Goal: Task Accomplishment & Management: Manage account settings

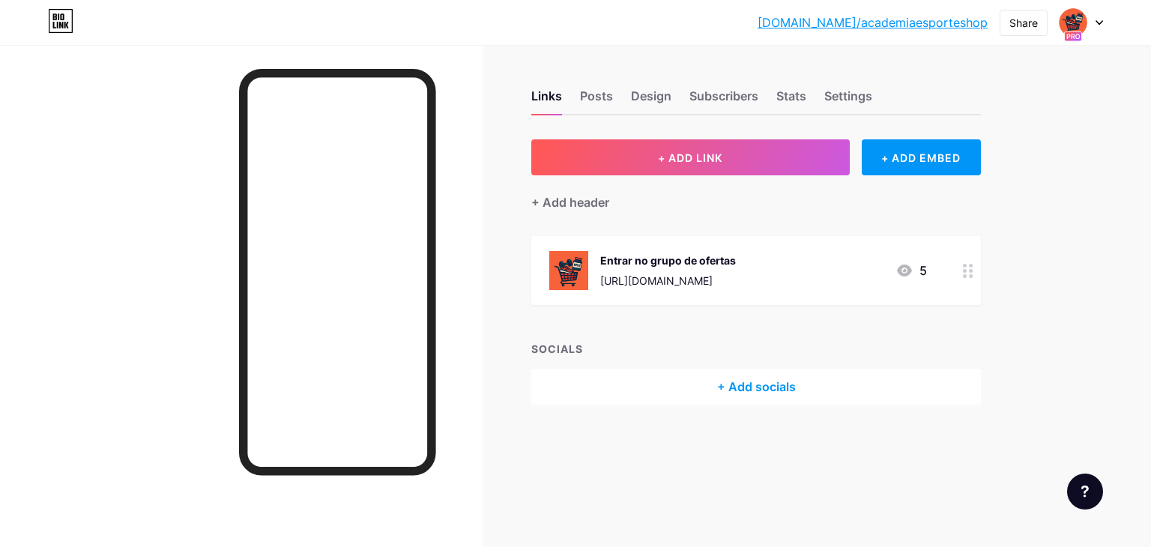
click at [664, 273] on div "[URL][DOMAIN_NAME]" at bounding box center [668, 281] width 136 height 16
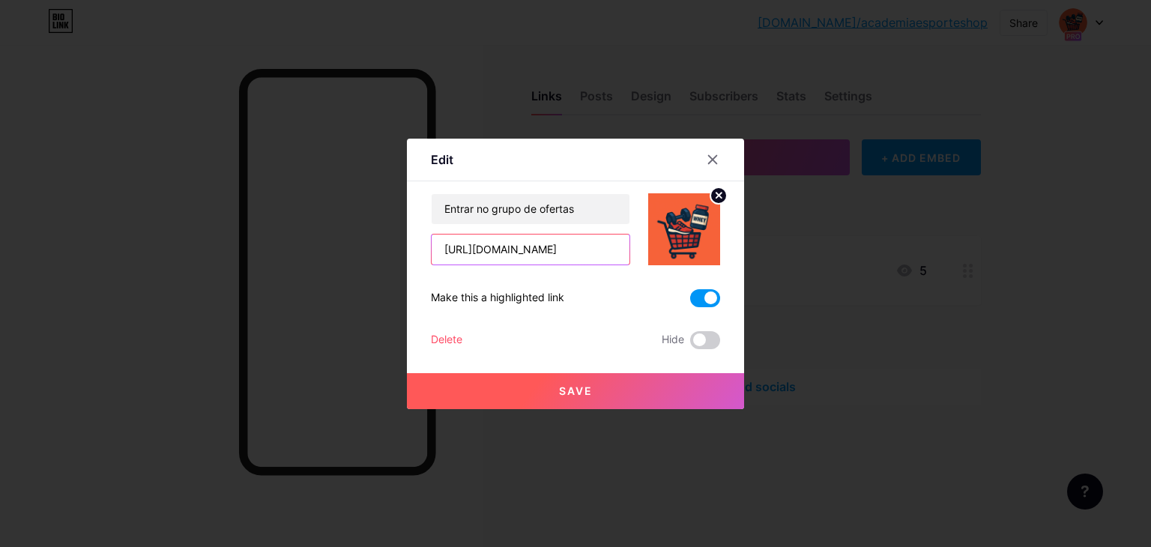
click at [577, 248] on input "[URL][DOMAIN_NAME]" at bounding box center [530, 249] width 198 height 30
paste input "DPVd1sYO2Kg7ZVMnxggRoS"
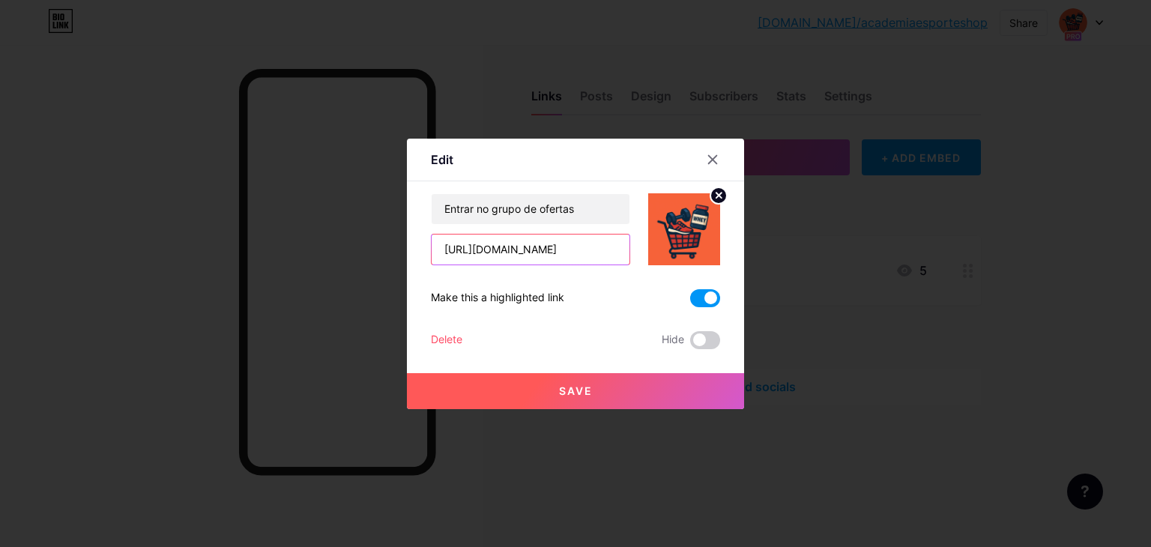
type input "[URL][DOMAIN_NAME]"
click at [551, 390] on button "Save" at bounding box center [575, 391] width 337 height 36
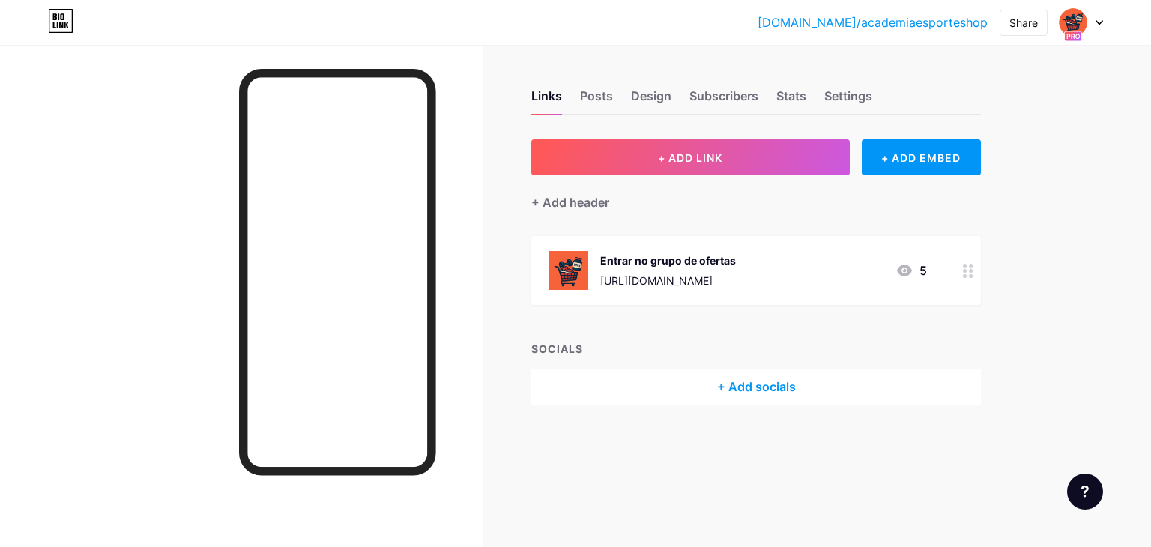
click at [736, 283] on div "[URL][DOMAIN_NAME]" at bounding box center [668, 281] width 136 height 16
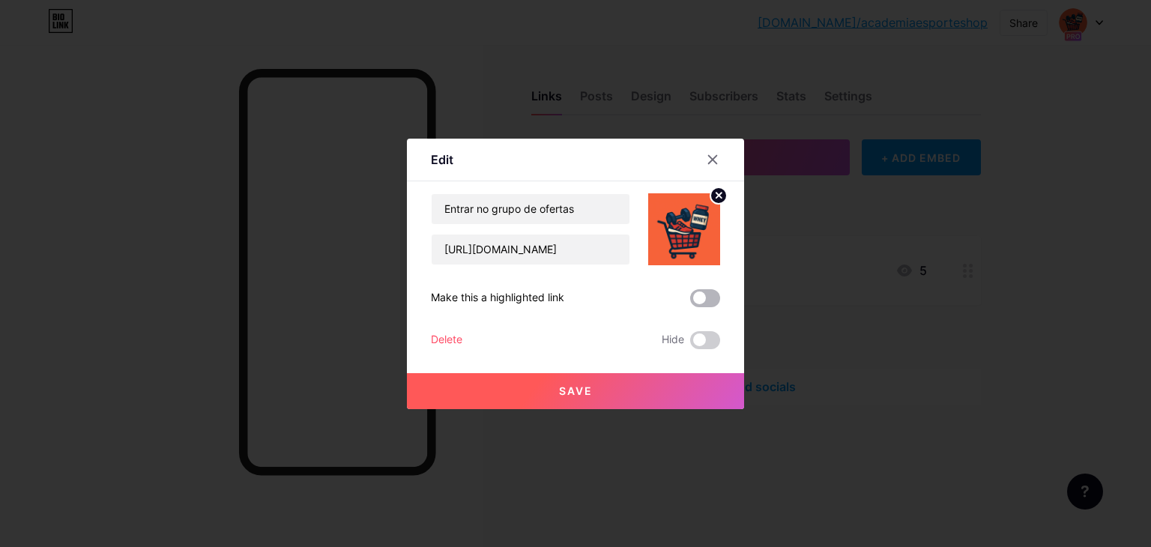
click at [713, 304] on span at bounding box center [705, 298] width 30 height 18
click at [690, 302] on input "checkbox" at bounding box center [690, 302] width 0 height 0
click at [611, 405] on button "Save" at bounding box center [575, 391] width 337 height 36
